Goal: Task Accomplishment & Management: Manage account settings

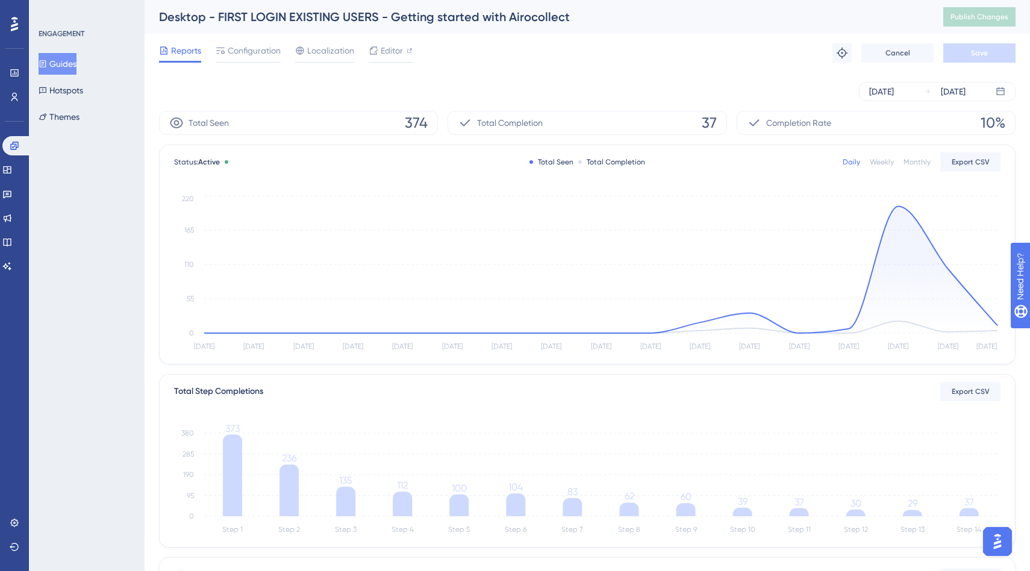
click at [507, 69] on div "Reports Configuration Localization Editor Troubleshoot Cancel Save" at bounding box center [587, 53] width 856 height 39
click at [70, 71] on button "Guides" at bounding box center [58, 64] width 38 height 22
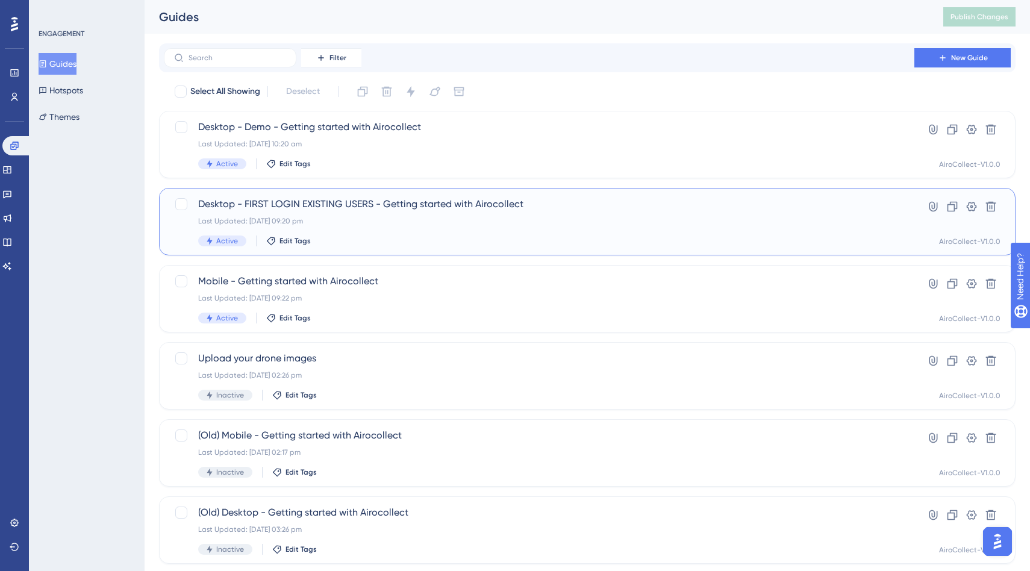
click at [381, 213] on div "Desktop - FIRST LOGIN EXISTING USERS - Getting started with Airocollect Last Up…" at bounding box center [539, 221] width 682 height 49
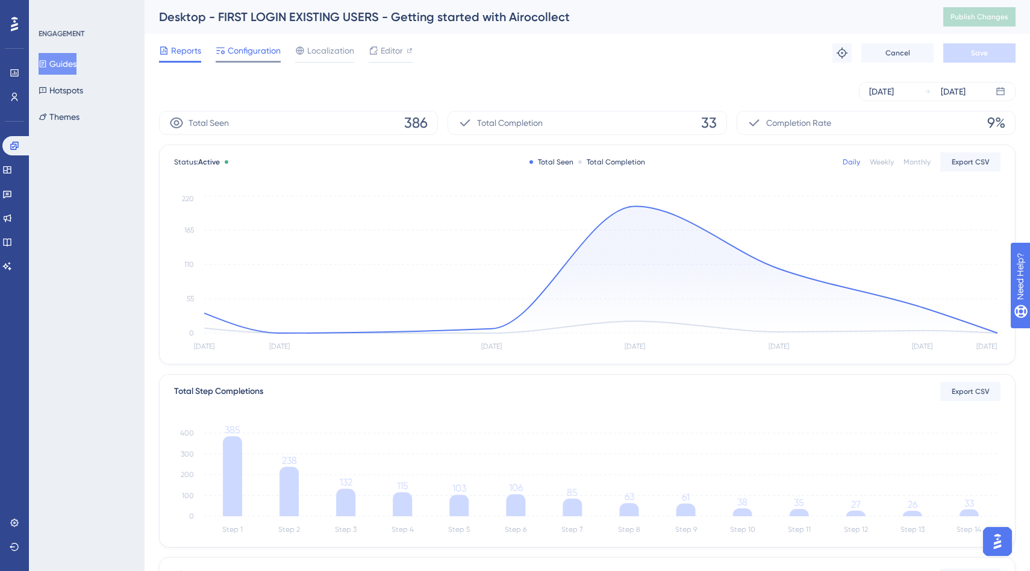
click at [252, 55] on span "Configuration" at bounding box center [254, 50] width 53 height 14
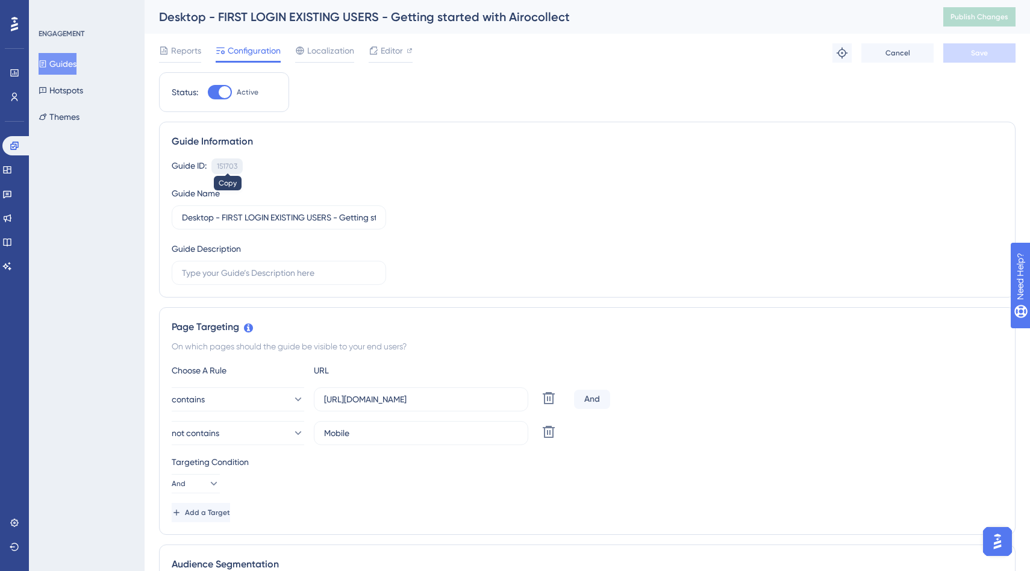
click at [227, 169] on div "151703" at bounding box center [227, 166] width 20 height 10
click at [70, 62] on button "Guides" at bounding box center [58, 64] width 38 height 22
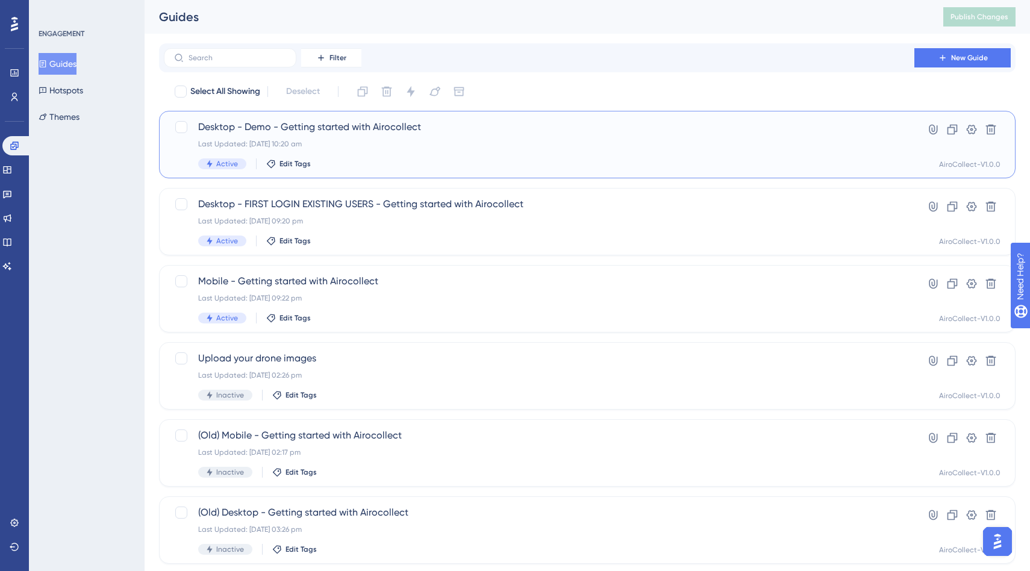
click at [279, 138] on div "Desktop - Demo - Getting started with Airocollect Last Updated: [DATE] 10:20 am…" at bounding box center [539, 144] width 682 height 49
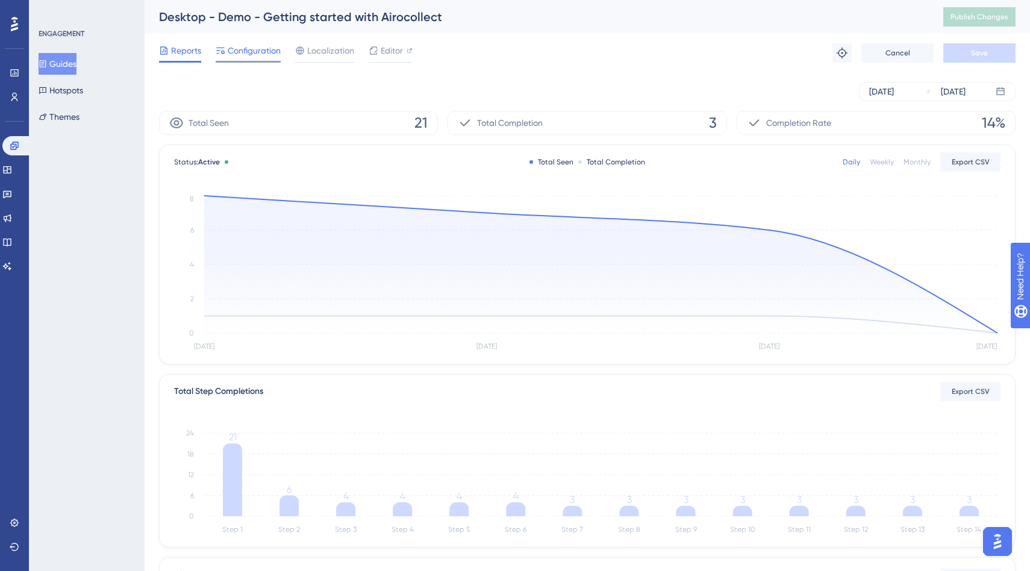
click at [245, 57] on span "Configuration" at bounding box center [254, 50] width 53 height 14
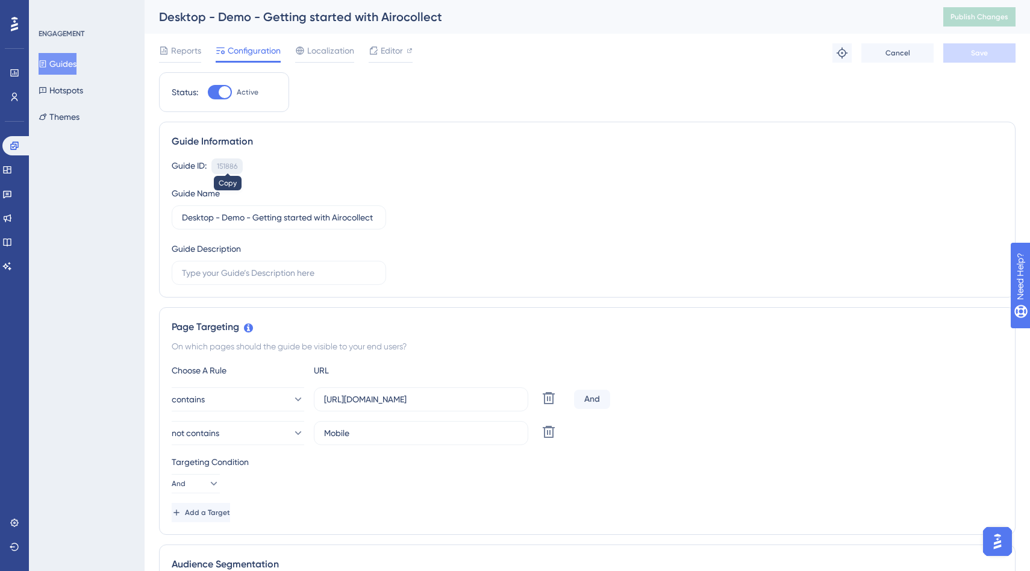
click at [226, 168] on div "151886" at bounding box center [227, 166] width 20 height 10
click at [251, 52] on span "Configuration" at bounding box center [254, 50] width 53 height 14
click at [54, 66] on button "Guides" at bounding box center [58, 64] width 38 height 22
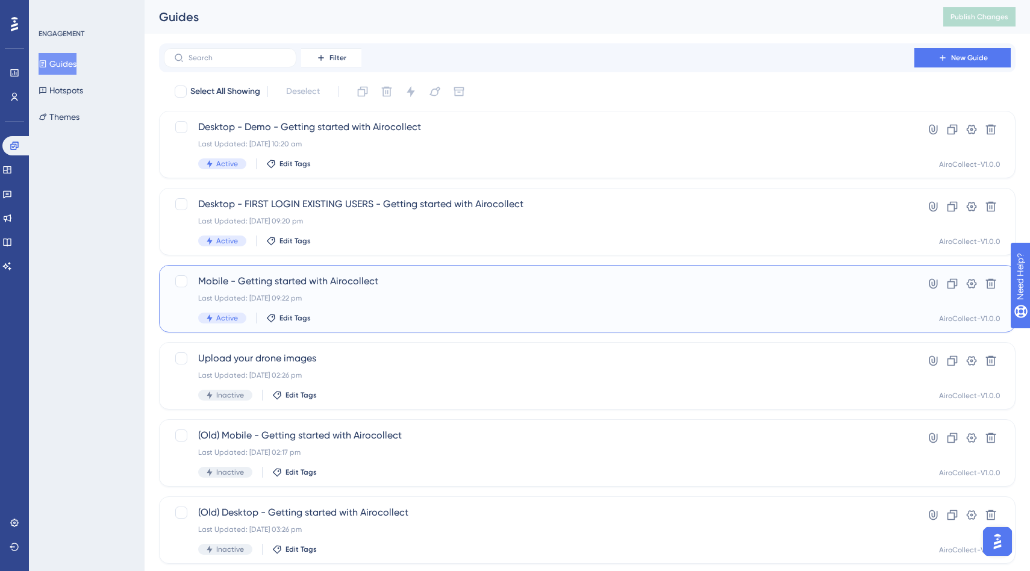
click at [351, 301] on div "Last Updated: [DATE] 09:22 pm" at bounding box center [539, 298] width 682 height 10
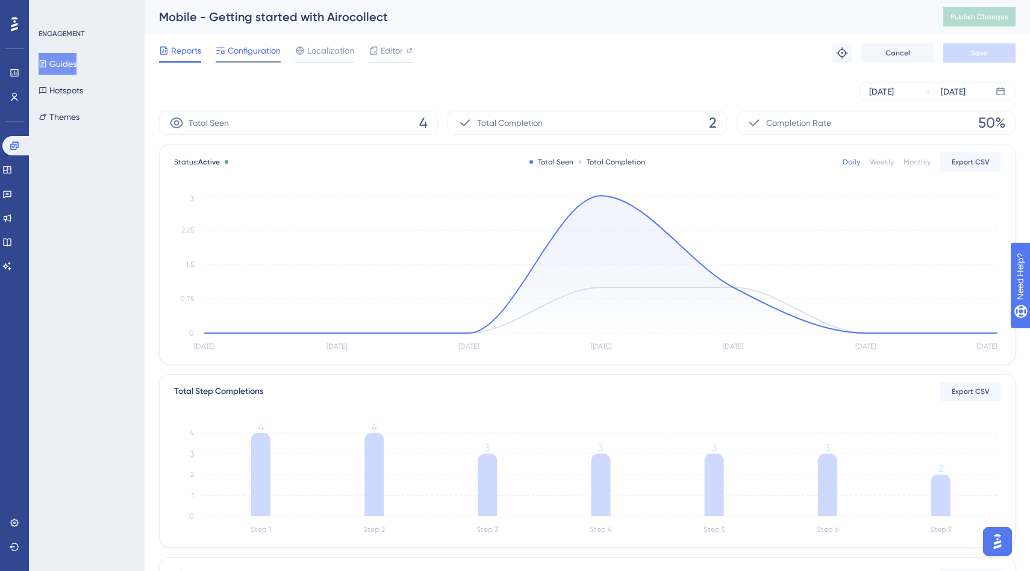
click at [251, 56] on span "Configuration" at bounding box center [254, 50] width 53 height 14
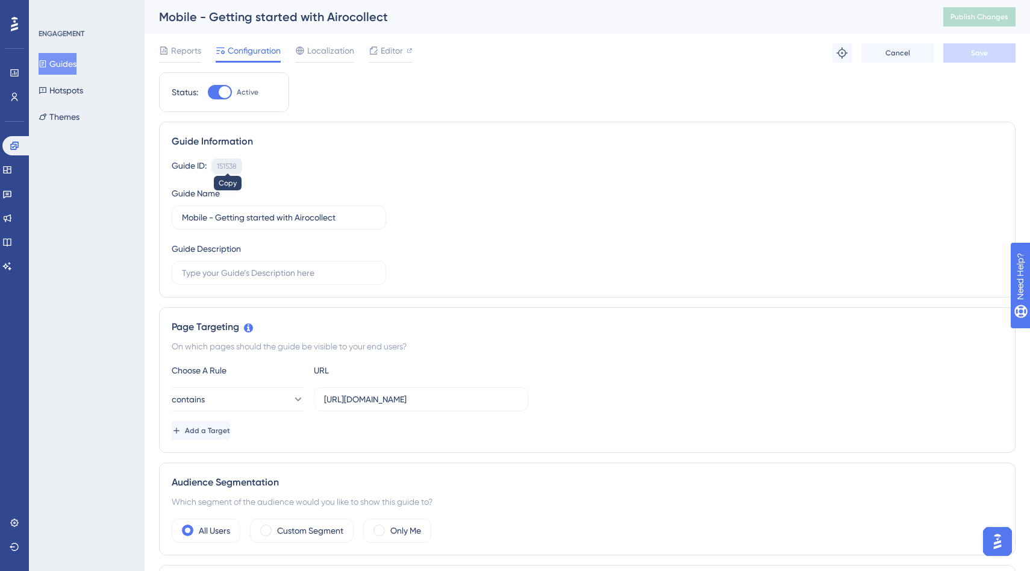
click at [225, 166] on div "151538" at bounding box center [227, 166] width 20 height 10
